Goal: Task Accomplishment & Management: Complete application form

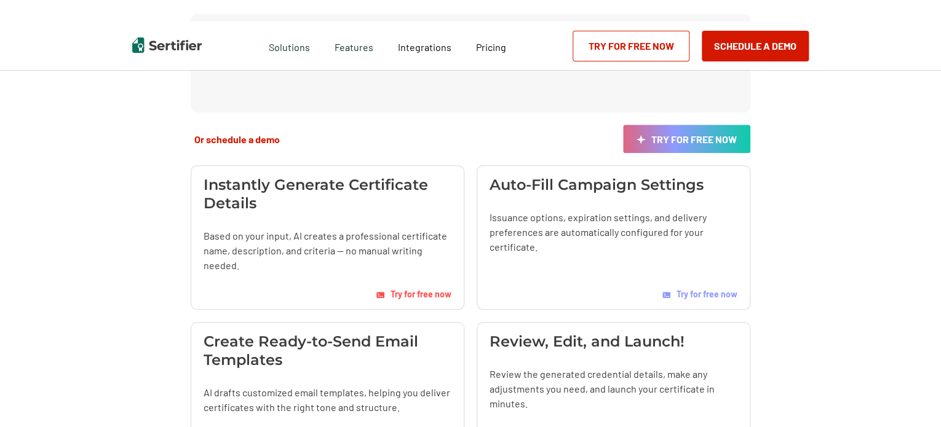
scroll to position [123, 0]
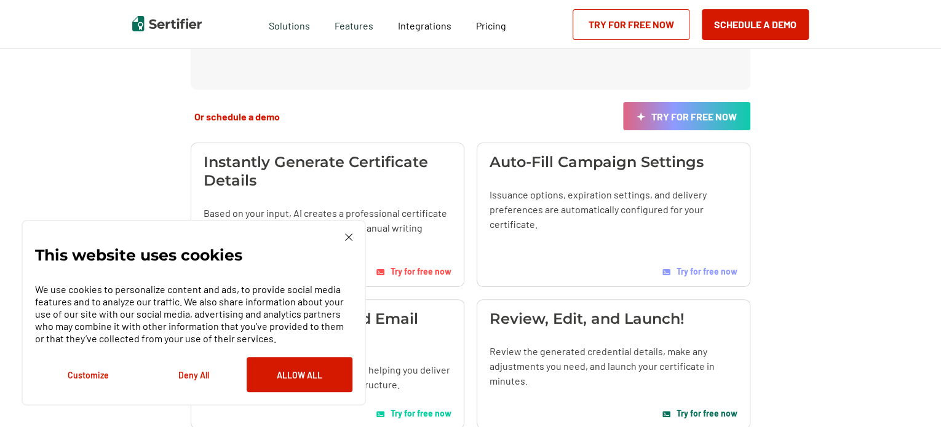
scroll to position [307, 0]
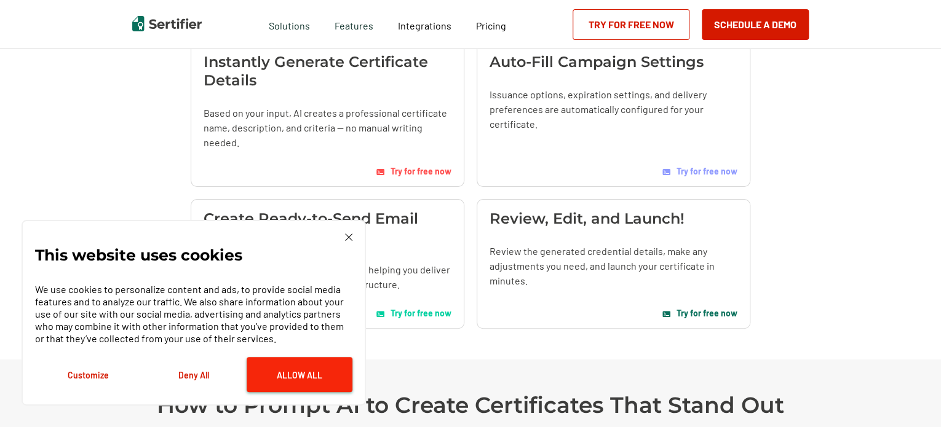
click at [322, 373] on button "Allow All" at bounding box center [300, 374] width 106 height 35
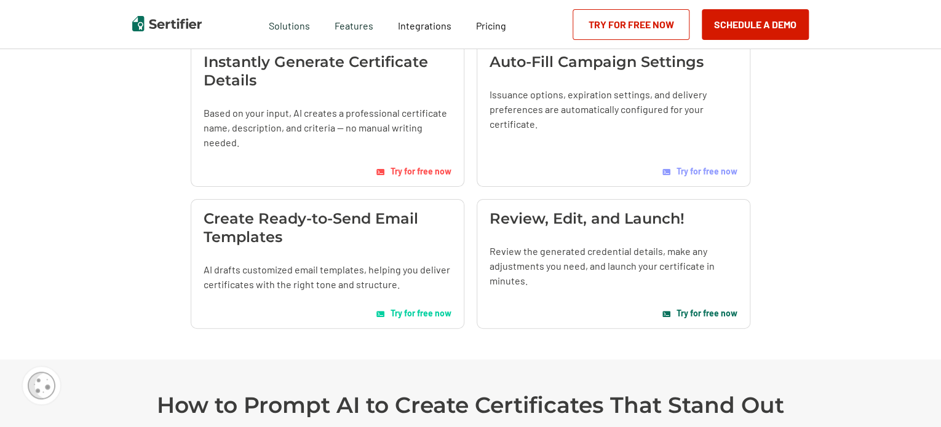
click at [413, 170] on span "Try for free now" at bounding box center [421, 171] width 61 height 10
